Goal: Task Accomplishment & Management: Use online tool/utility

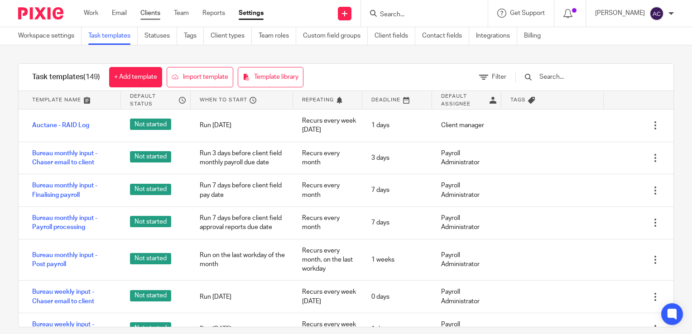
click at [149, 10] on link "Clients" at bounding box center [150, 13] width 20 height 9
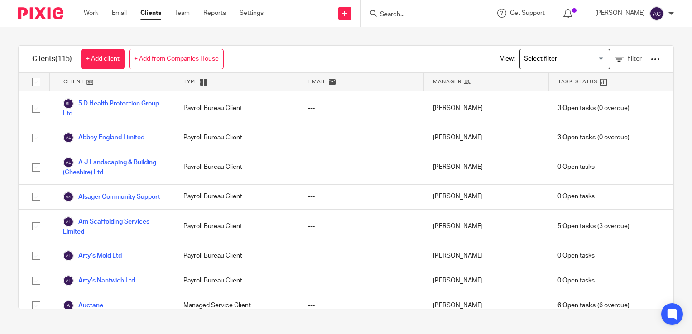
click at [651, 58] on div at bounding box center [655, 59] width 9 height 9
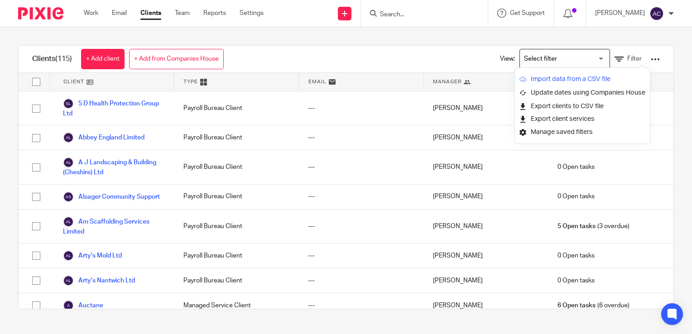
click at [555, 77] on link "Import data from a CSV file" at bounding box center [582, 79] width 126 height 14
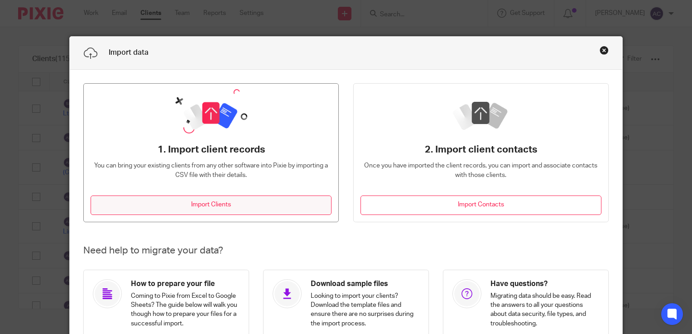
click at [254, 206] on button "Import Clients" at bounding box center [211, 205] width 241 height 19
